Goal: Complete application form

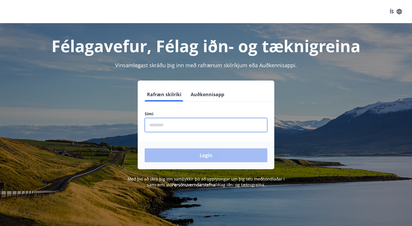
click at [151, 124] on input "phone" at bounding box center [206, 125] width 123 height 14
type input "********"
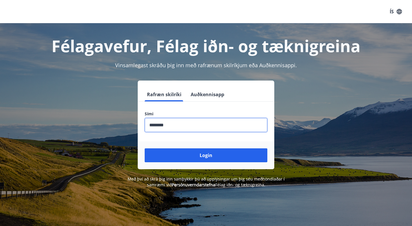
click at [205, 166] on div "Login" at bounding box center [206, 155] width 137 height 28
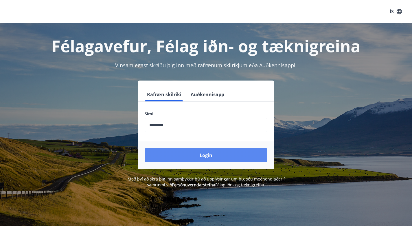
click at [214, 160] on button "Login" at bounding box center [206, 155] width 123 height 14
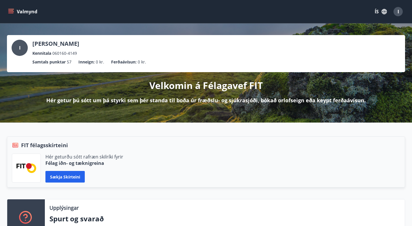
click at [8, 11] on button "Valmynd" at bounding box center [23, 11] width 33 height 10
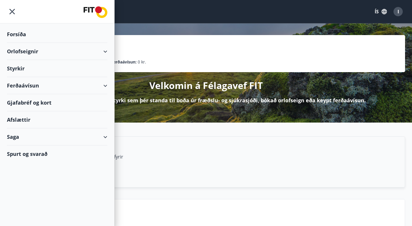
click at [29, 43] on div "Styrkir" at bounding box center [57, 34] width 100 height 17
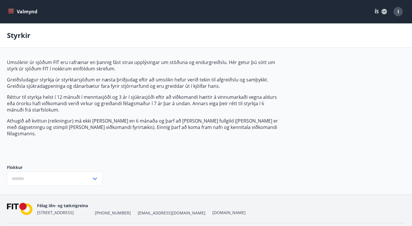
type input "***"
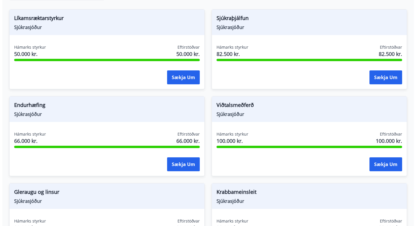
scroll to position [174, 0]
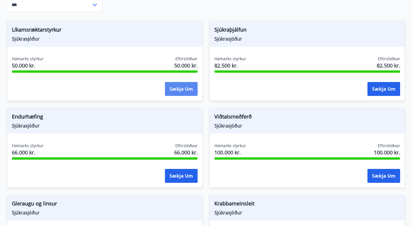
click at [181, 83] on button "Sækja um" at bounding box center [181, 89] width 33 height 14
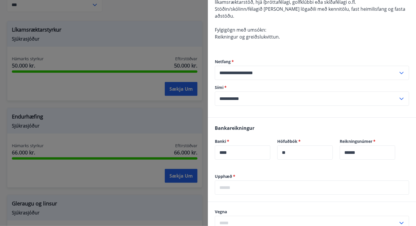
scroll to position [145, 0]
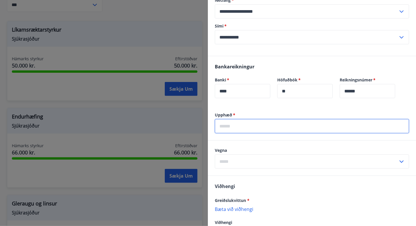
click at [259, 124] on input "text" at bounding box center [312, 126] width 194 height 14
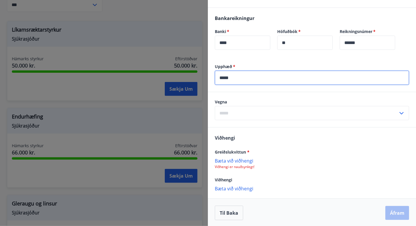
scroll to position [194, 0]
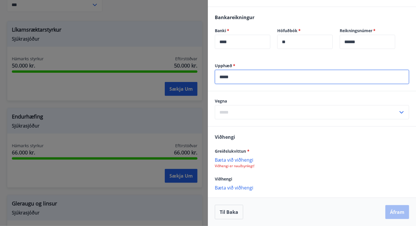
type input "*****"
click at [262, 112] on input "text" at bounding box center [306, 112] width 183 height 14
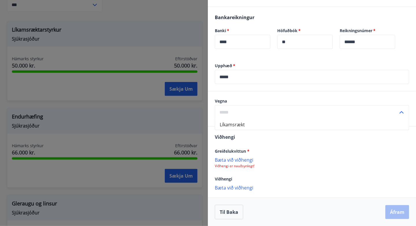
click at [241, 111] on input "text" at bounding box center [306, 112] width 183 height 14
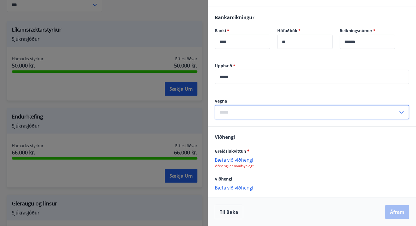
click at [241, 111] on input "text" at bounding box center [306, 112] width 183 height 14
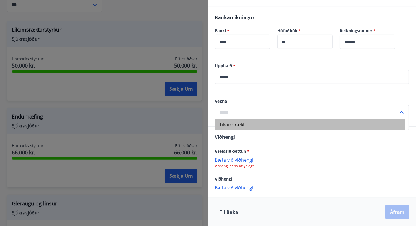
click at [235, 122] on li "Líkamsrækt" at bounding box center [312, 124] width 194 height 10
type input "**********"
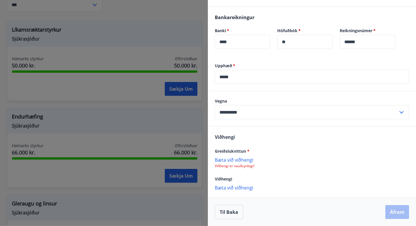
click at [235, 160] on p "Bæta við viðhengi" at bounding box center [312, 160] width 194 height 6
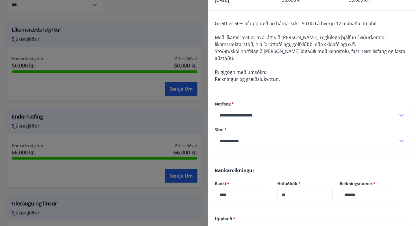
scroll to position [49, 0]
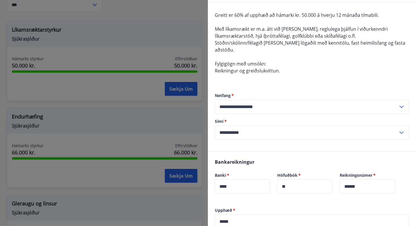
click at [268, 105] on input "**********" at bounding box center [306, 107] width 183 height 14
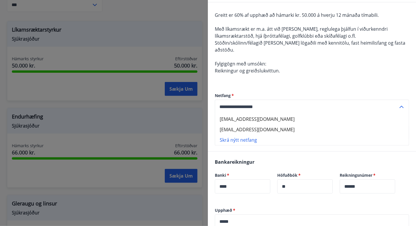
click at [278, 119] on li "ingthorthorvaldsson@gmail.com" at bounding box center [312, 119] width 194 height 10
type input "**********"
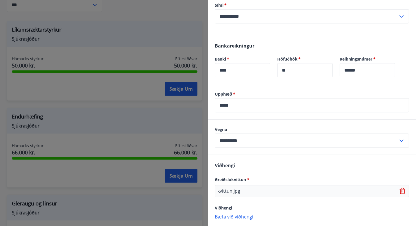
scroll to position [194, 0]
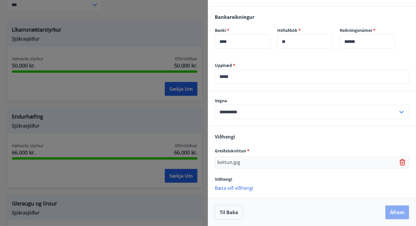
click at [394, 213] on button "Áfram" at bounding box center [398, 212] width 24 height 14
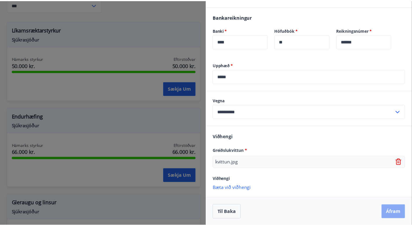
scroll to position [0, 0]
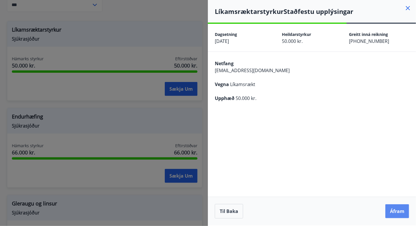
click at [392, 210] on button "Áfram" at bounding box center [398, 211] width 24 height 14
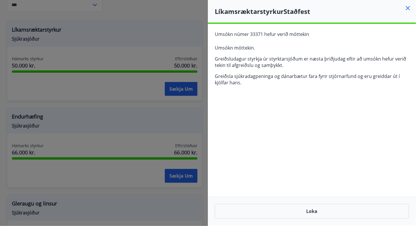
click at [407, 7] on icon at bounding box center [408, 8] width 7 height 7
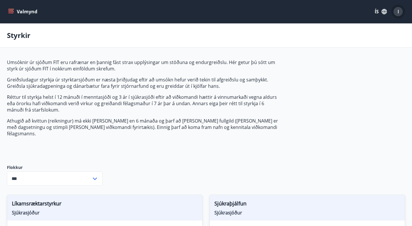
click at [400, 13] on div "I" at bounding box center [398, 11] width 9 height 9
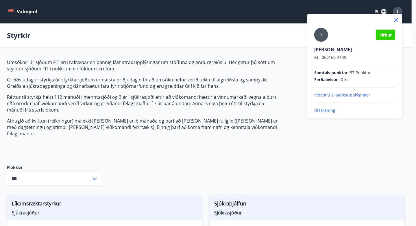
click at [324, 111] on p "Útskráning" at bounding box center [355, 110] width 81 height 6
click at [325, 110] on p "Útskráning" at bounding box center [355, 110] width 81 height 6
